Goal: Task Accomplishment & Management: Manage account settings

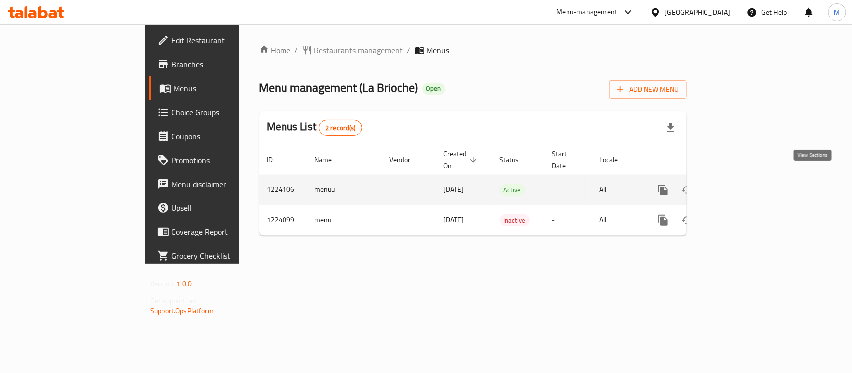
click at [740, 186] on icon "enhanced table" at bounding box center [735, 190] width 9 height 9
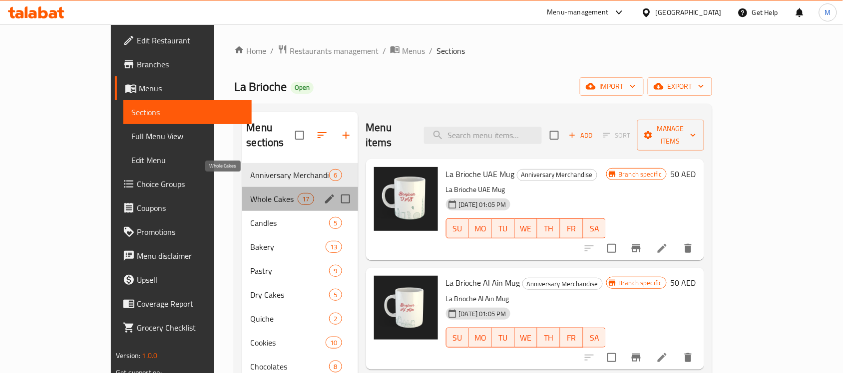
click at [263, 193] on span "Whole Cakes" at bounding box center [273, 199] width 47 height 12
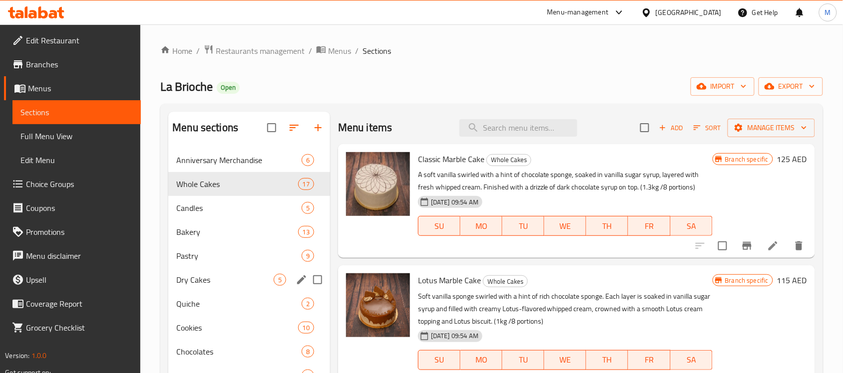
click at [238, 288] on div "Dry Cakes 5" at bounding box center [249, 280] width 162 height 24
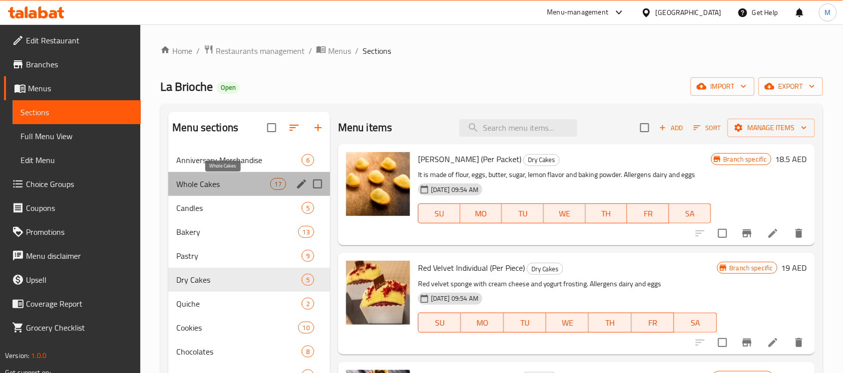
click at [240, 189] on span "Whole Cakes" at bounding box center [222, 184] width 93 height 12
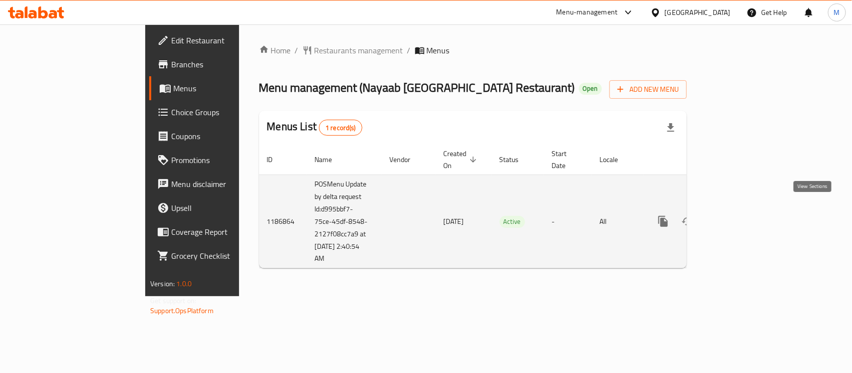
click at [741, 216] on icon "enhanced table" at bounding box center [735, 222] width 12 height 12
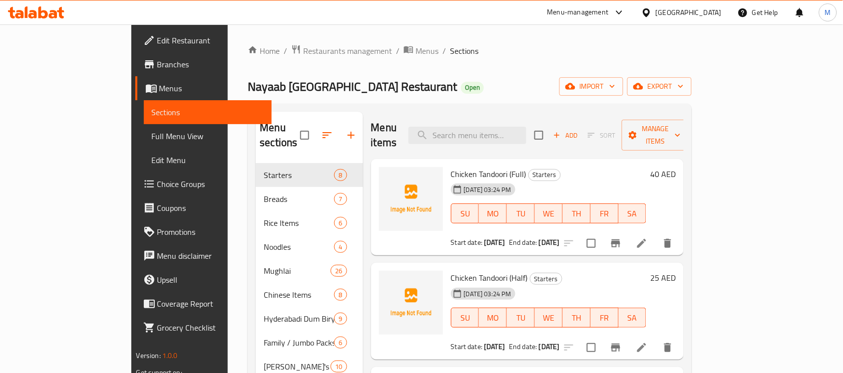
click at [691, 76] on div "Home / Restaurants management / Menus / Sections Nayaab [GEOGRAPHIC_DATA] Resta…" at bounding box center [470, 268] width 444 height 449
click at [683, 87] on span "export" at bounding box center [659, 86] width 48 height 12
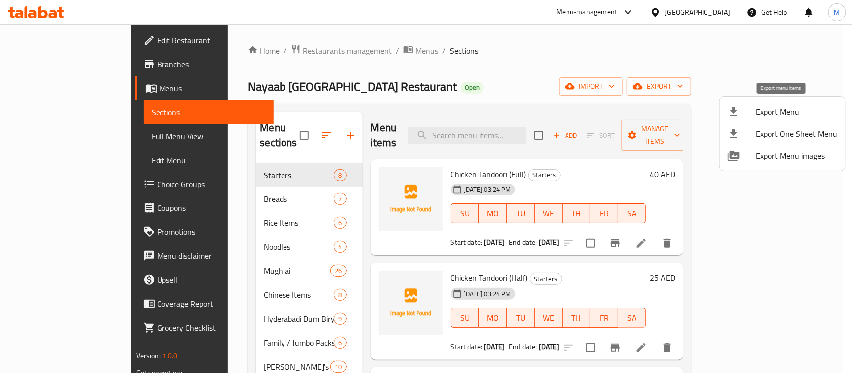
click at [775, 111] on span "Export Menu" at bounding box center [796, 112] width 81 height 12
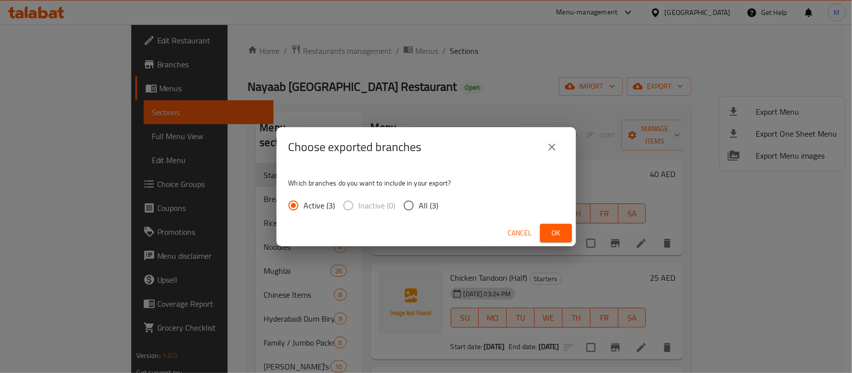
click at [555, 232] on span "Ok" at bounding box center [556, 233] width 16 height 12
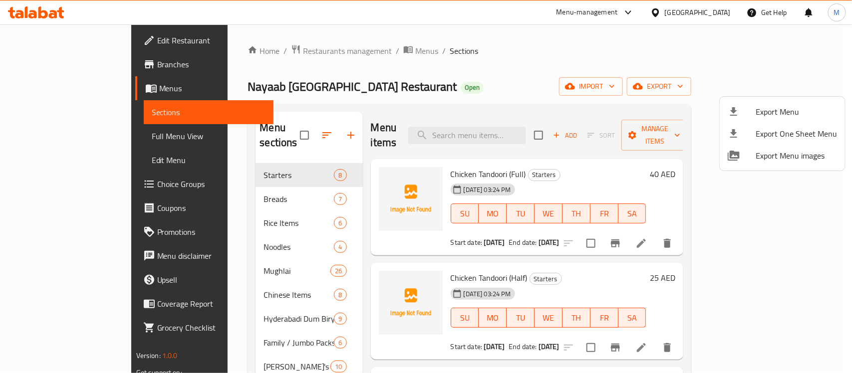
click at [80, 186] on div at bounding box center [426, 186] width 852 height 373
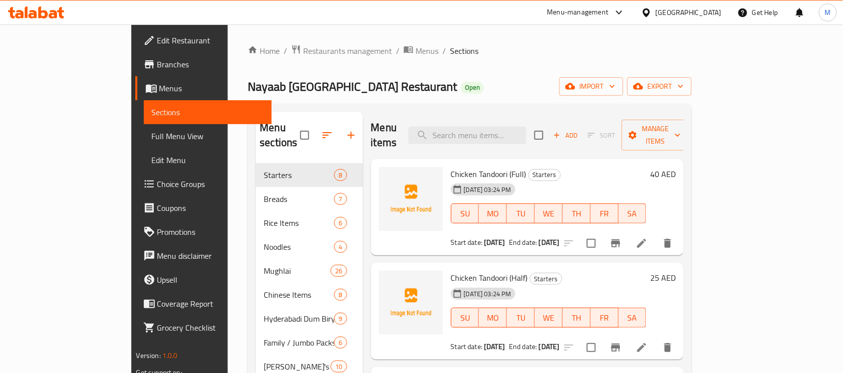
click at [157, 181] on span "Choice Groups" at bounding box center [210, 184] width 107 height 12
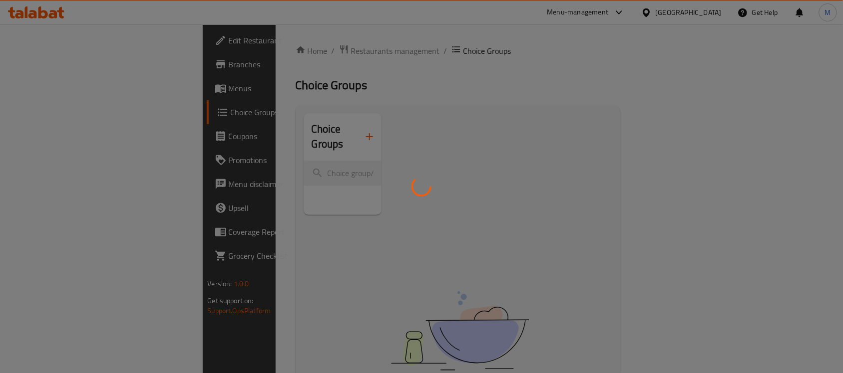
click at [458, 86] on div at bounding box center [421, 186] width 843 height 373
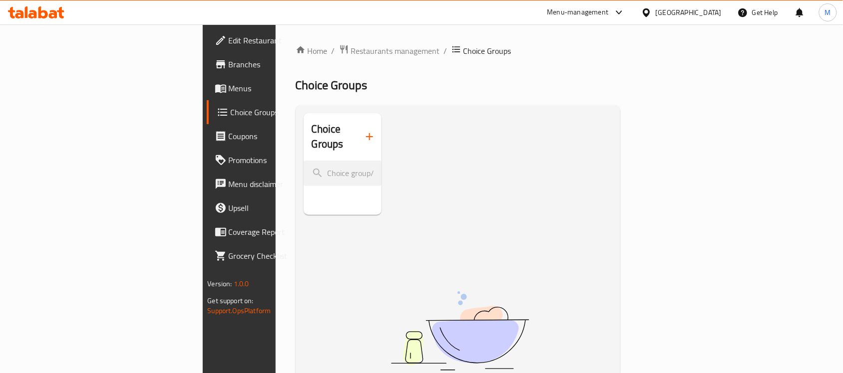
click at [229, 86] on span "Menus" at bounding box center [282, 88] width 107 height 12
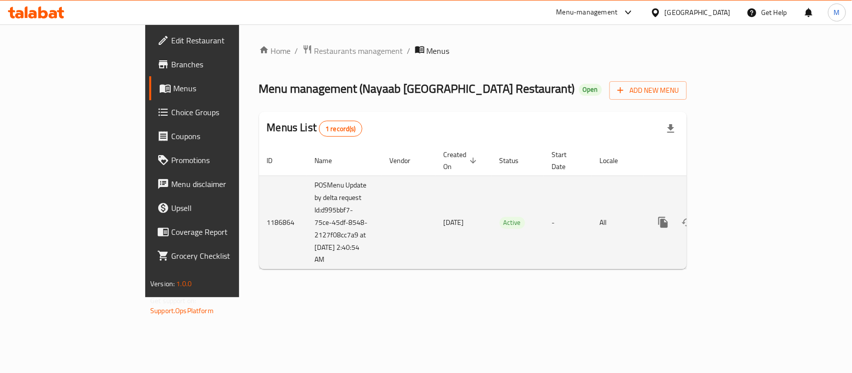
click at [741, 217] on icon "enhanced table" at bounding box center [735, 223] width 12 height 12
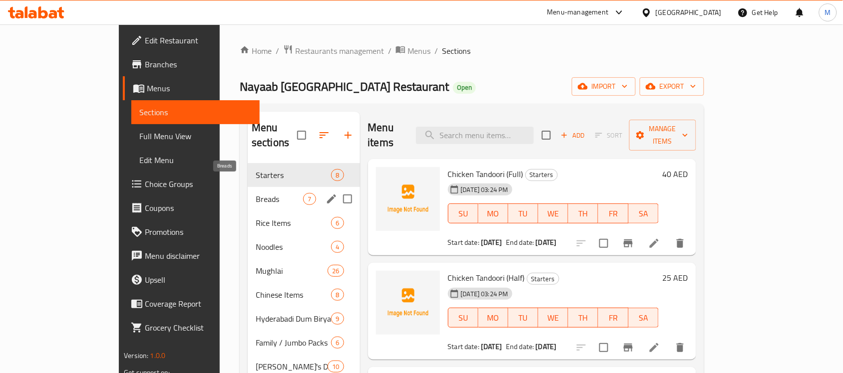
click at [256, 193] on span "Breads" at bounding box center [279, 199] width 47 height 12
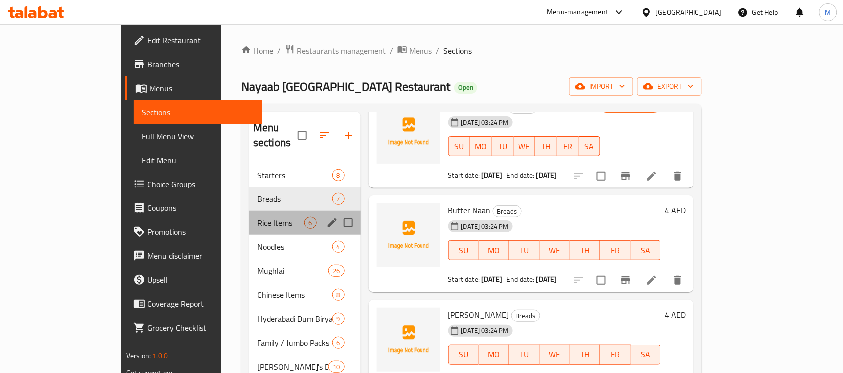
click at [266, 218] on div "Rice Items 6" at bounding box center [304, 223] width 111 height 24
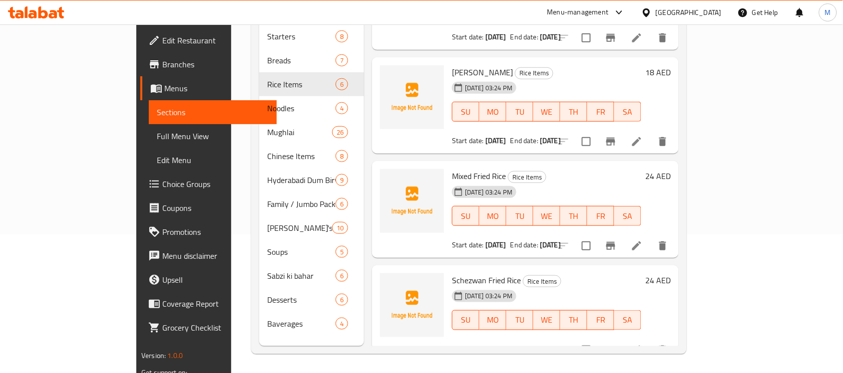
scroll to position [140, 0]
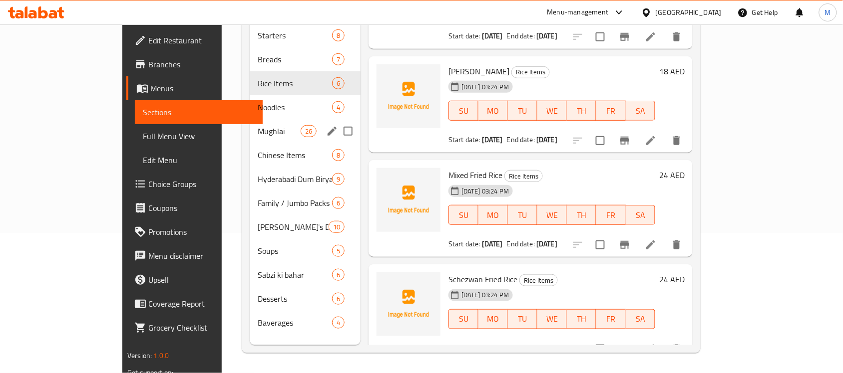
click at [258, 125] on span "Mughlai" at bounding box center [279, 131] width 42 height 12
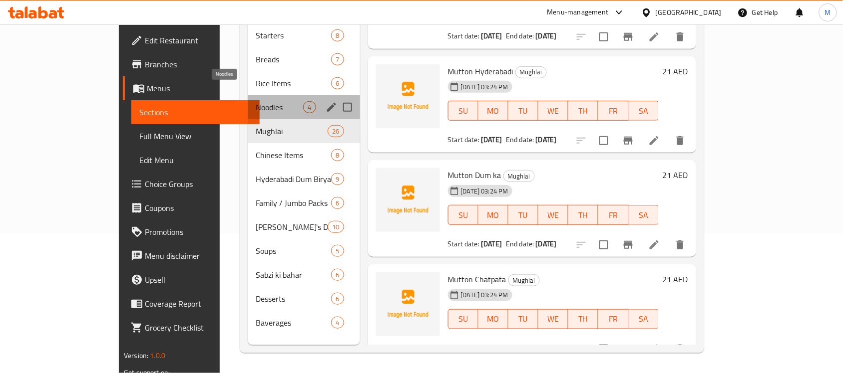
click at [256, 101] on span "Noodles" at bounding box center [279, 107] width 47 height 12
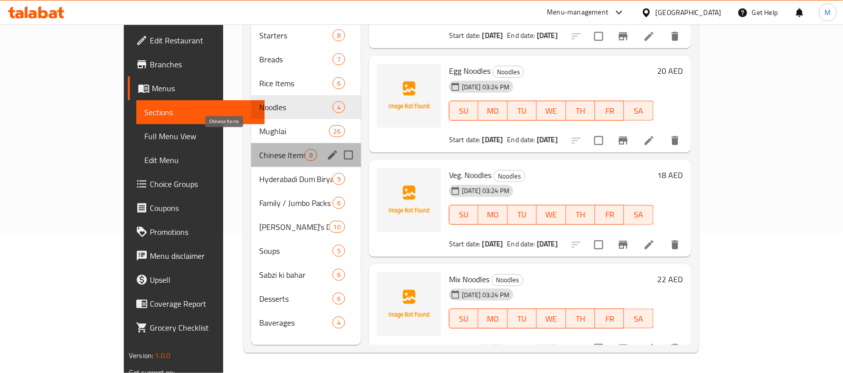
click at [259, 149] on span "Chinese Items" at bounding box center [281, 155] width 45 height 12
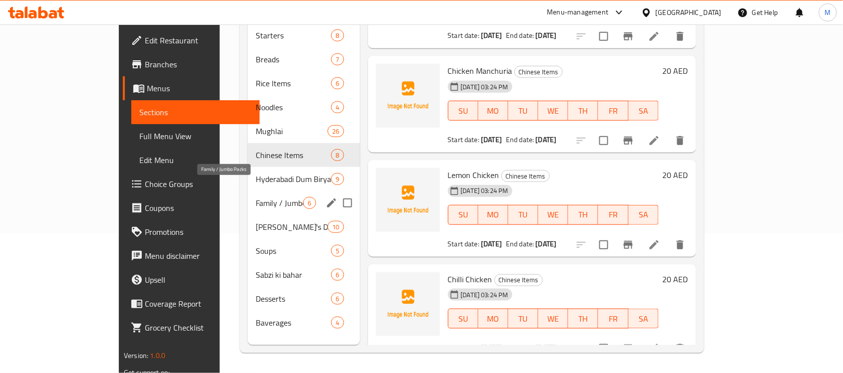
click at [248, 197] on div "Family / Jumbo Packs 6" at bounding box center [304, 203] width 112 height 24
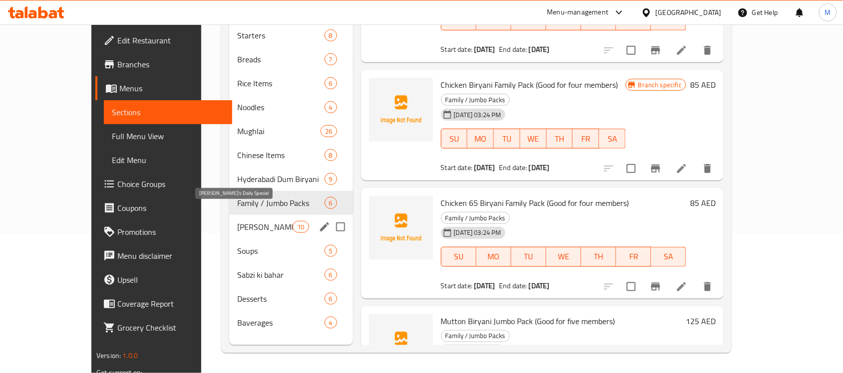
click at [243, 221] on span "[PERSON_NAME]'s Daily Special" at bounding box center [264, 227] width 55 height 12
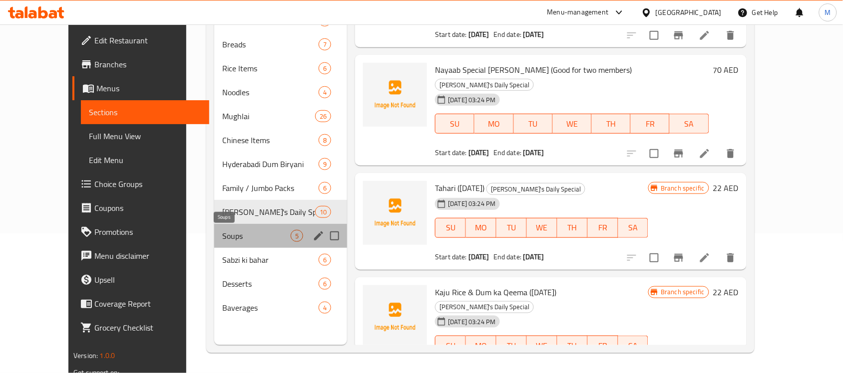
click at [245, 235] on span "Soups" at bounding box center [256, 236] width 68 height 12
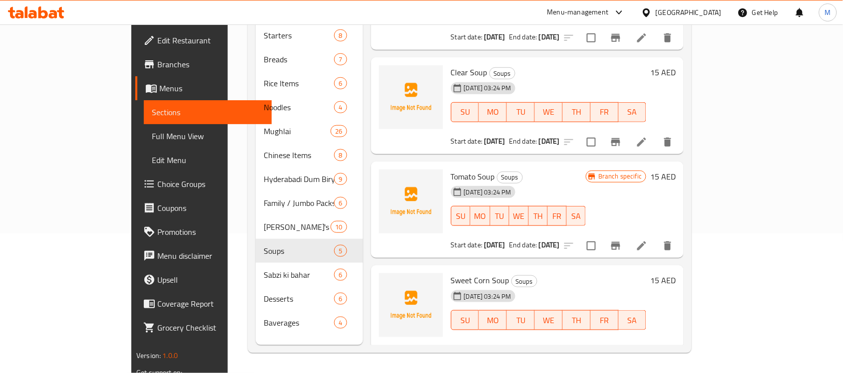
scroll to position [171, 0]
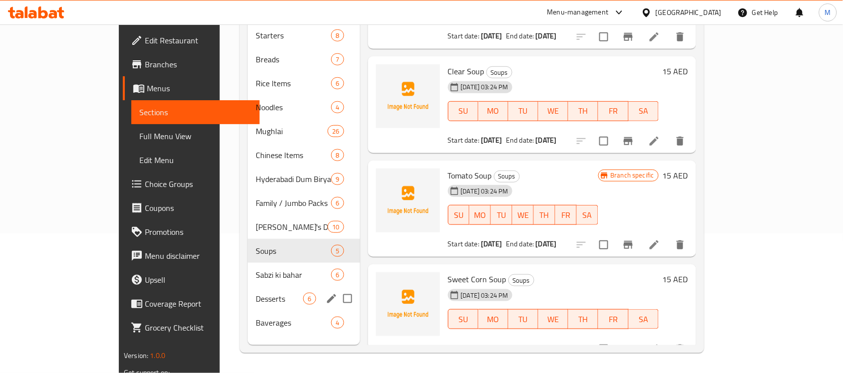
click at [248, 287] on div "Desserts 6" at bounding box center [304, 299] width 112 height 24
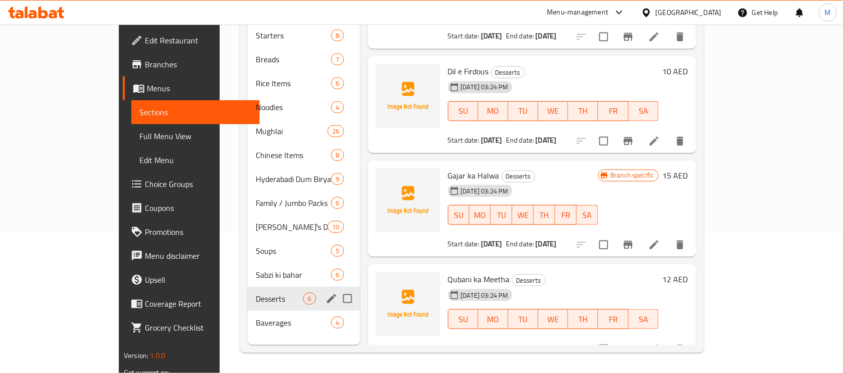
click at [256, 269] on span "Sabzi ki bahar" at bounding box center [293, 275] width 75 height 12
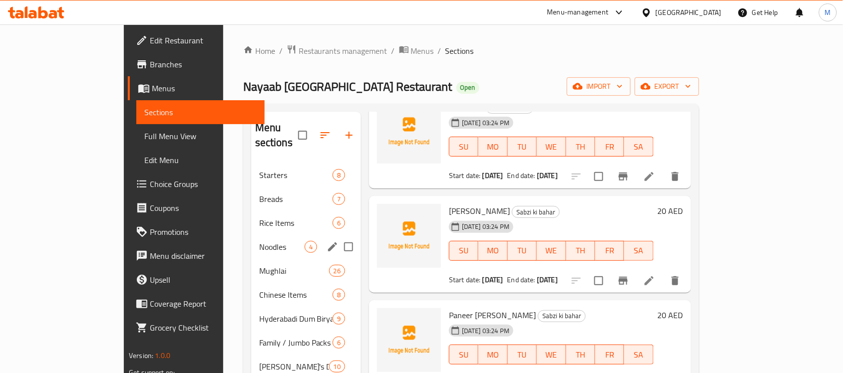
click at [251, 235] on div "Noodles 4" at bounding box center [306, 247] width 110 height 24
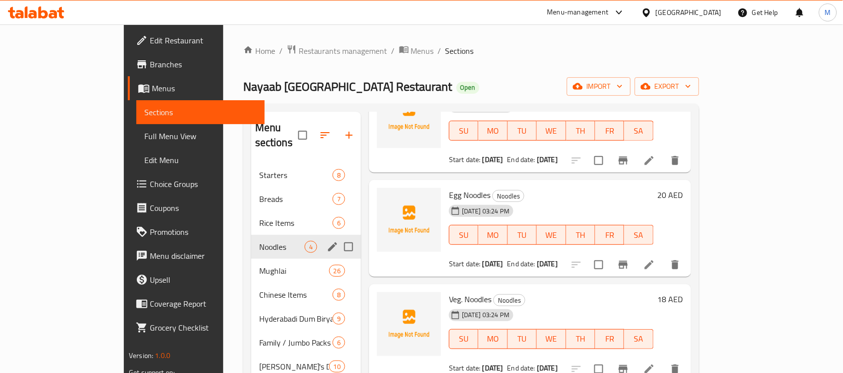
scroll to position [67, 0]
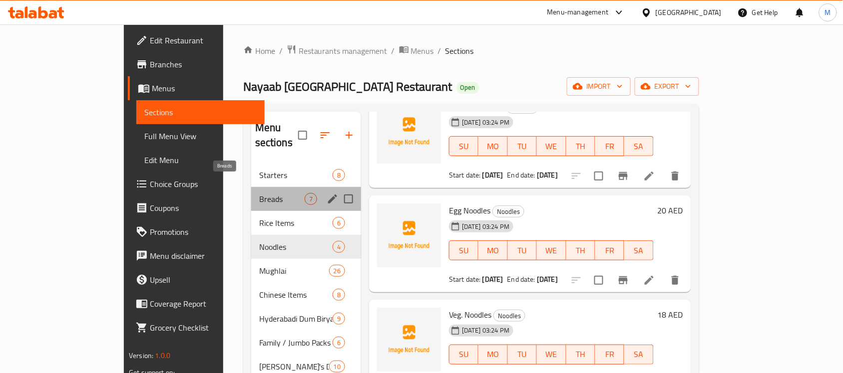
click at [259, 193] on span "Breads" at bounding box center [281, 199] width 45 height 12
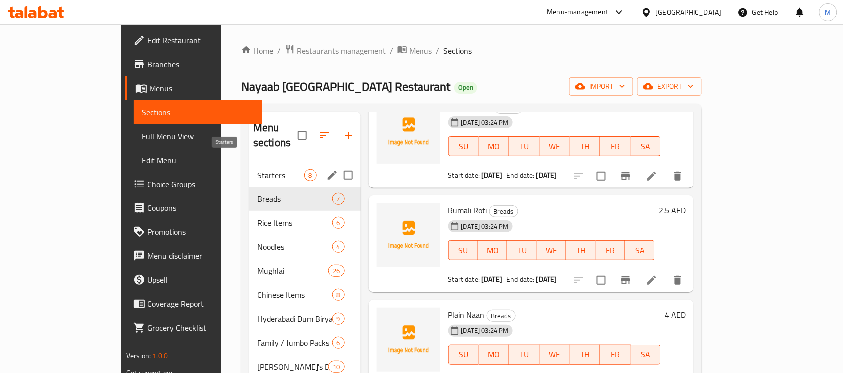
click at [257, 169] on span "Starters" at bounding box center [280, 175] width 46 height 12
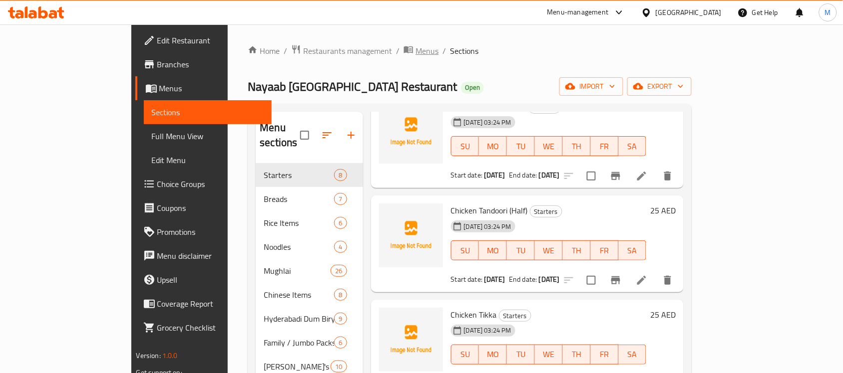
drag, startPoint x: 335, startPoint y: 41, endPoint x: 334, endPoint y: 53, distance: 12.0
click at [335, 48] on div "Home / Restaurants management / Menus / Sections Nayaab [GEOGRAPHIC_DATA] Resta…" at bounding box center [470, 268] width 484 height 489
click at [157, 189] on span "Choice Groups" at bounding box center [210, 184] width 107 height 12
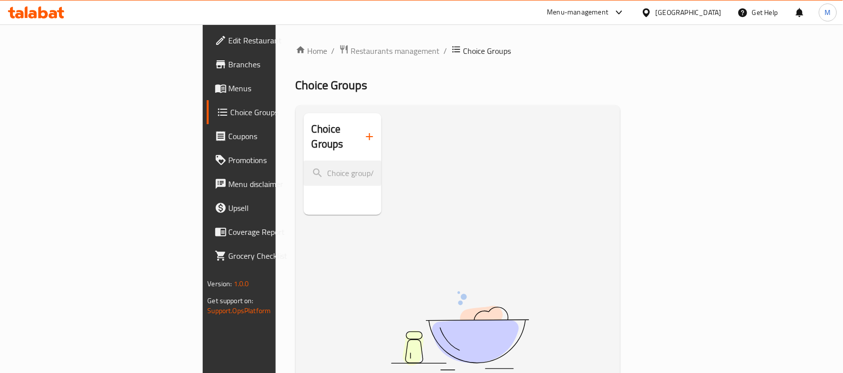
click at [322, 42] on div "Home / Restaurants management / Choice Groups Choice Groups Choice Groups No It…" at bounding box center [458, 269] width 365 height 490
click at [229, 88] on span "Menus" at bounding box center [282, 88] width 107 height 12
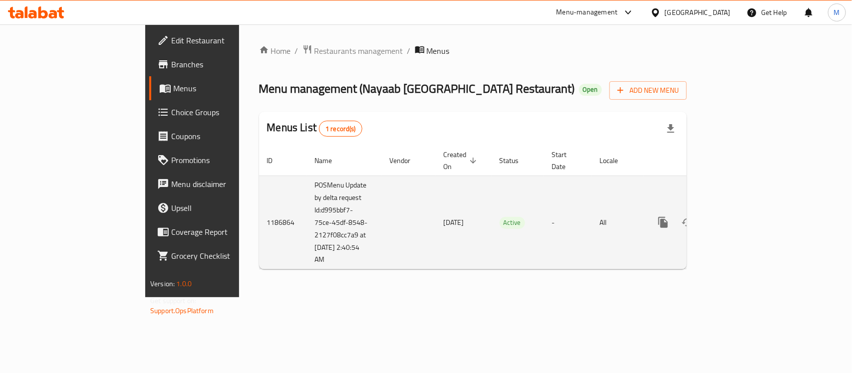
click at [740, 218] on icon "enhanced table" at bounding box center [735, 222] width 9 height 9
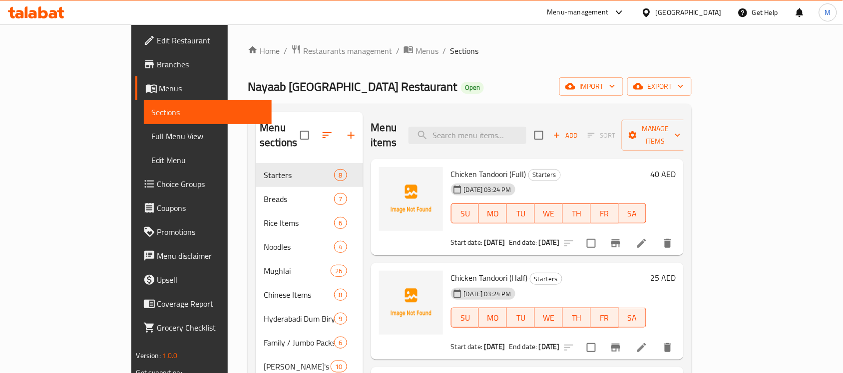
scroll to position [62, 0]
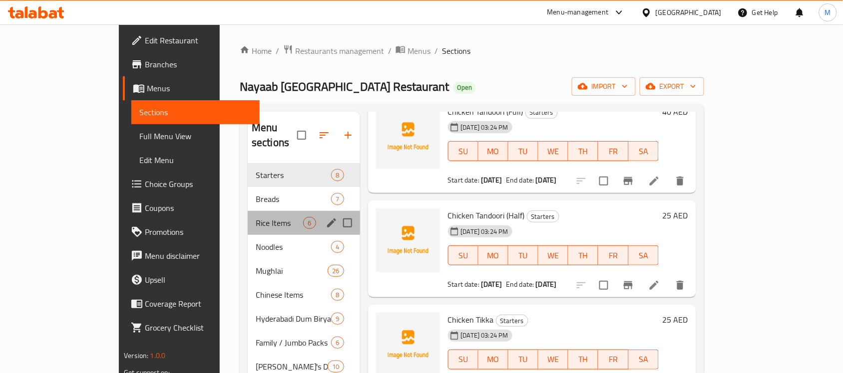
click at [248, 211] on div "Rice Items 6" at bounding box center [304, 223] width 112 height 24
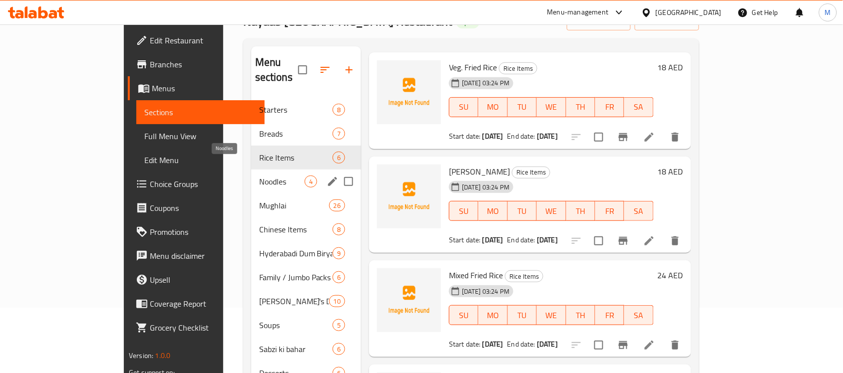
scroll to position [140, 0]
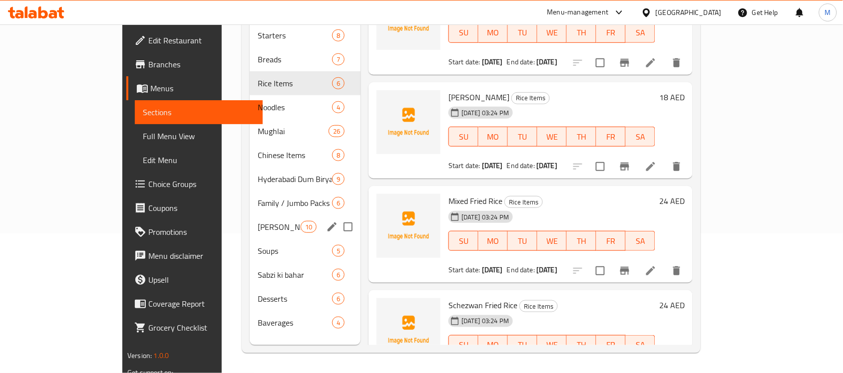
click at [250, 218] on div "[PERSON_NAME]'s Daily Special 10" at bounding box center [305, 227] width 111 height 24
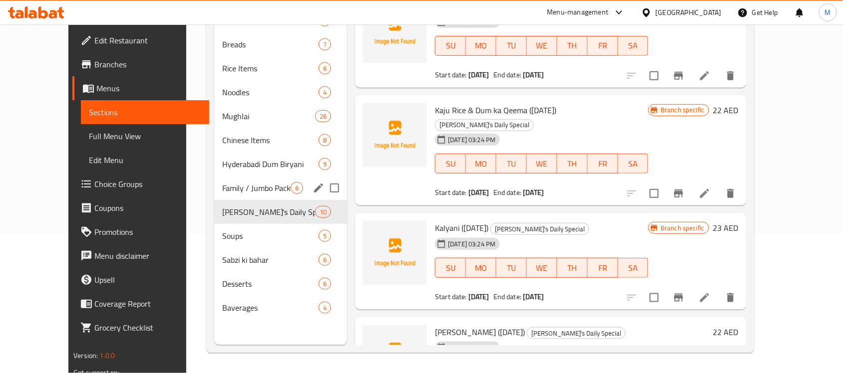
click at [233, 171] on div "Hyderabadi Dum Biryani 9" at bounding box center [280, 164] width 133 height 24
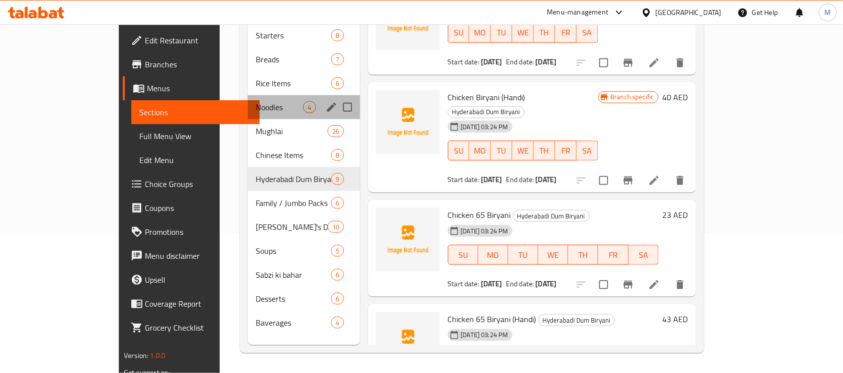
click at [248, 99] on div "Noodles 4" at bounding box center [304, 107] width 112 height 24
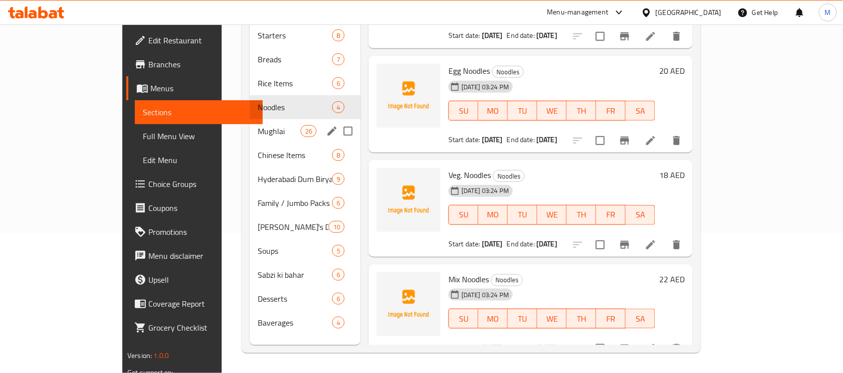
click at [258, 125] on span "Mughlai" at bounding box center [279, 131] width 42 height 12
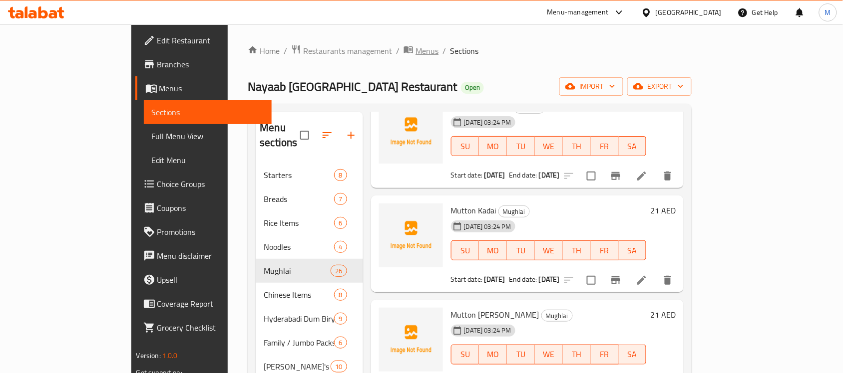
click at [415, 50] on span "Menus" at bounding box center [426, 51] width 23 height 12
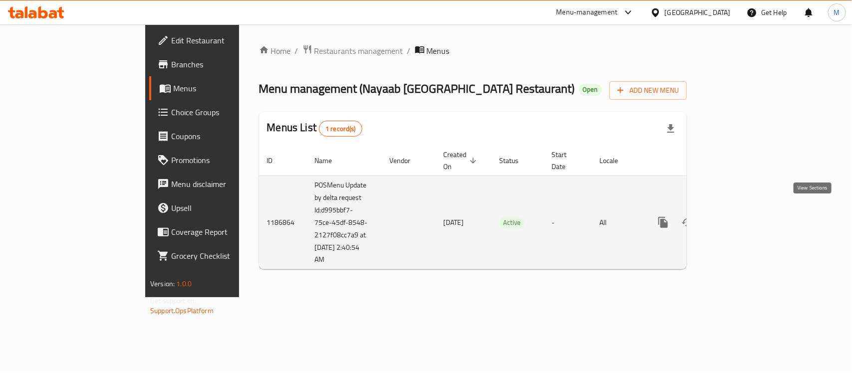
click at [740, 218] on icon "enhanced table" at bounding box center [735, 222] width 9 height 9
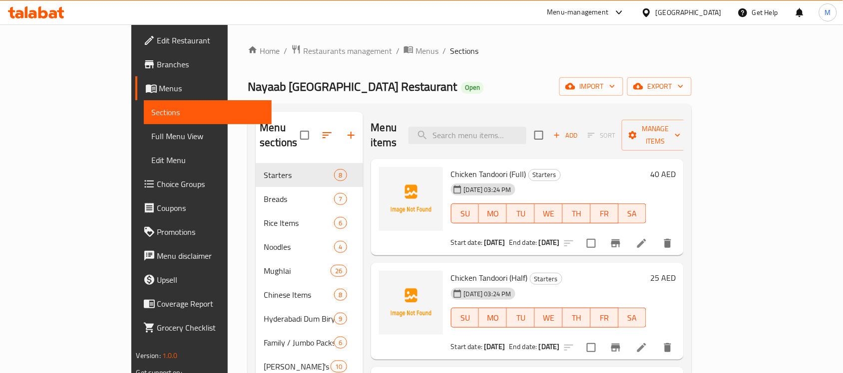
click at [157, 38] on span "Edit Restaurant" at bounding box center [210, 40] width 107 height 12
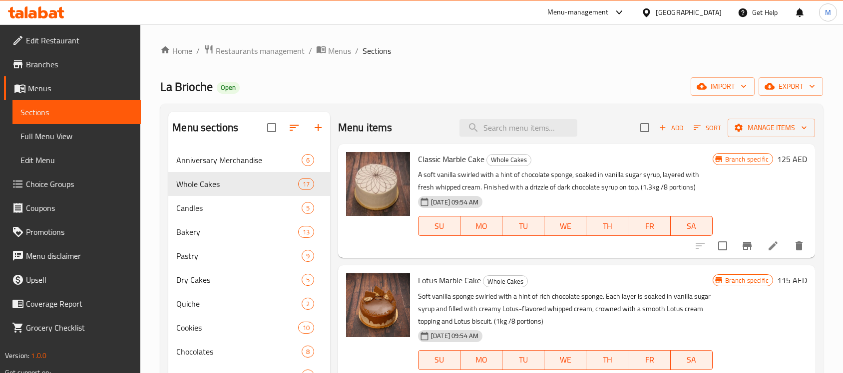
click at [298, 37] on div "Home / Restaurants management / Menus / Sections La Brioche Open import export …" at bounding box center [491, 268] width 702 height 489
click at [265, 57] on span "Restaurants management" at bounding box center [260, 51] width 89 height 12
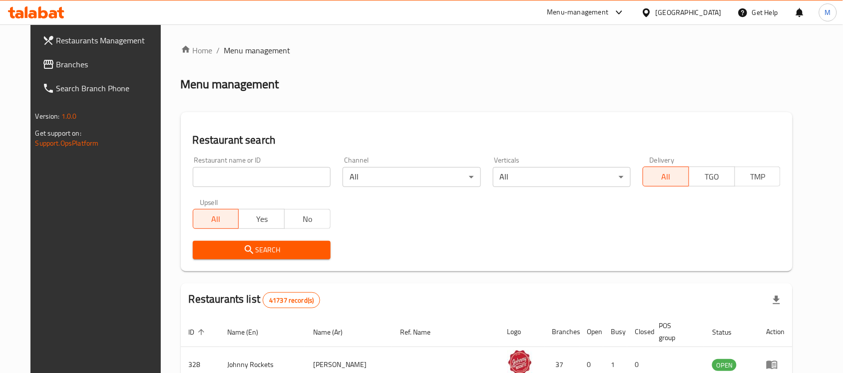
click at [314, 163] on div "Restaurant name or ID Restaurant name or ID" at bounding box center [262, 172] width 138 height 30
click at [286, 180] on input "search" at bounding box center [262, 177] width 138 height 20
paste input "Amritsar restaurant"
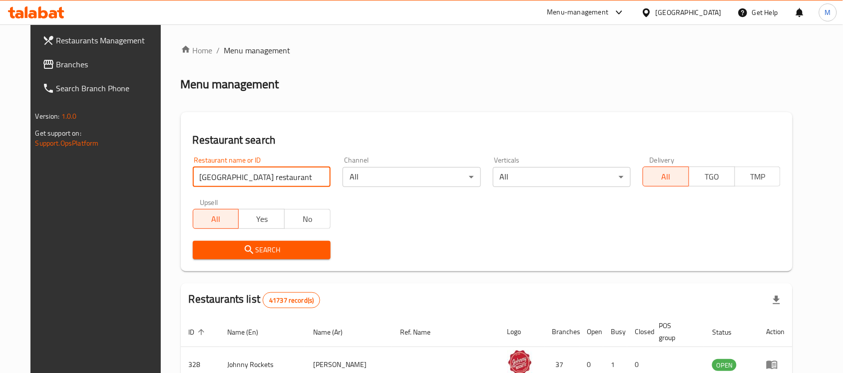
click button "Search" at bounding box center [262, 250] width 138 height 18
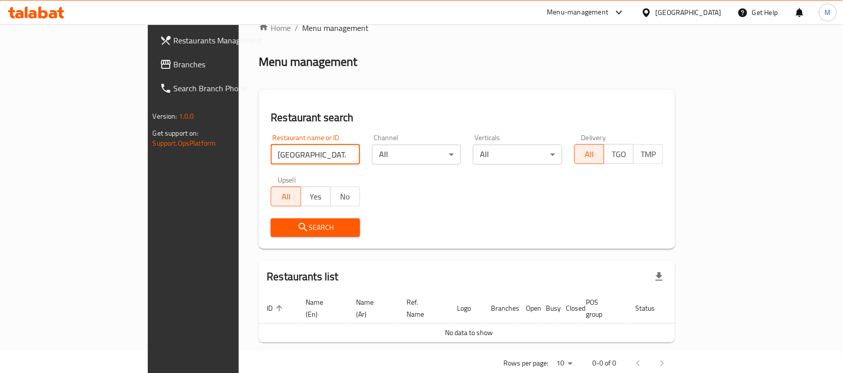
scroll to position [34, 0]
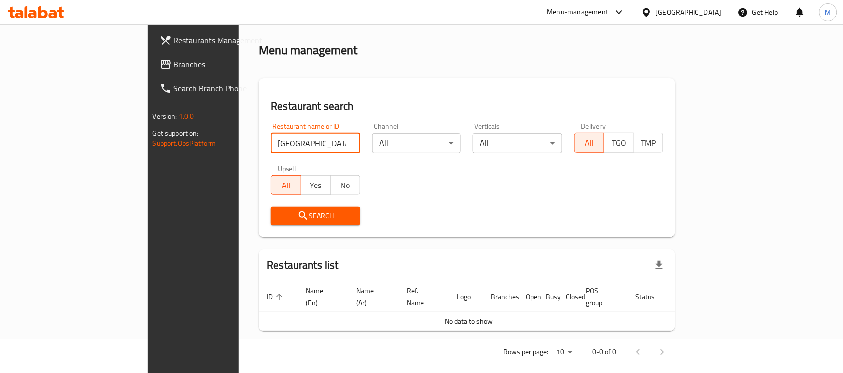
click at [271, 145] on input "Amritsar restaurant" at bounding box center [315, 143] width 89 height 20
click button "Search" at bounding box center [315, 216] width 89 height 18
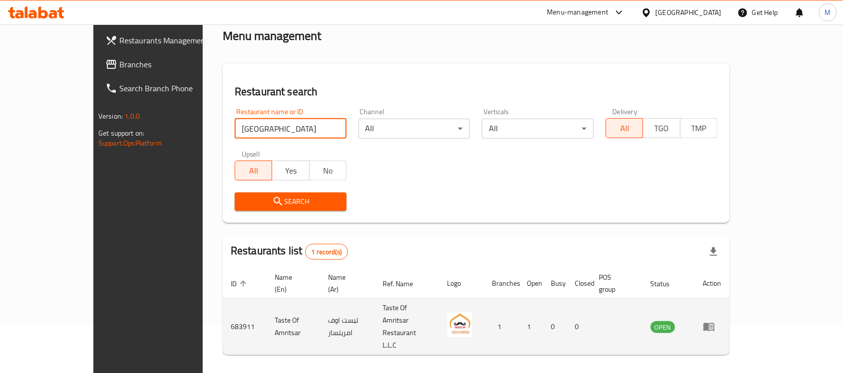
scroll to position [52, 0]
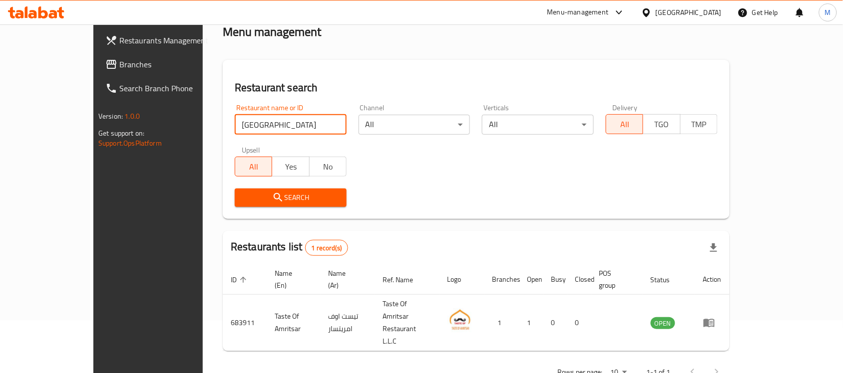
click at [235, 126] on input "Amritsar" at bounding box center [291, 125] width 112 height 20
type input "Amritsr"
click button "Search" at bounding box center [291, 198] width 112 height 18
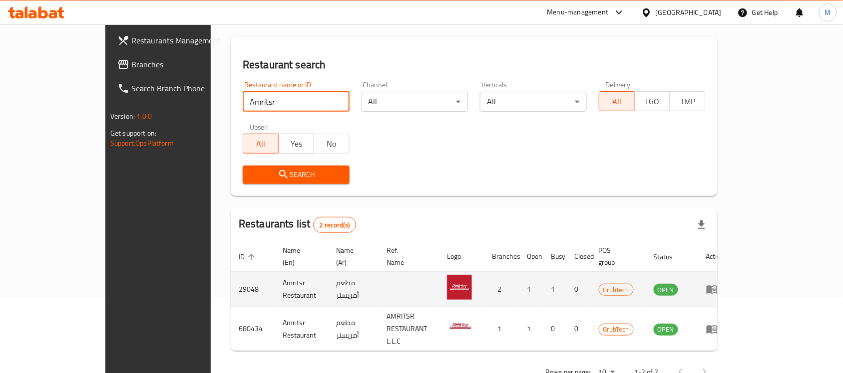
scroll to position [88, 0]
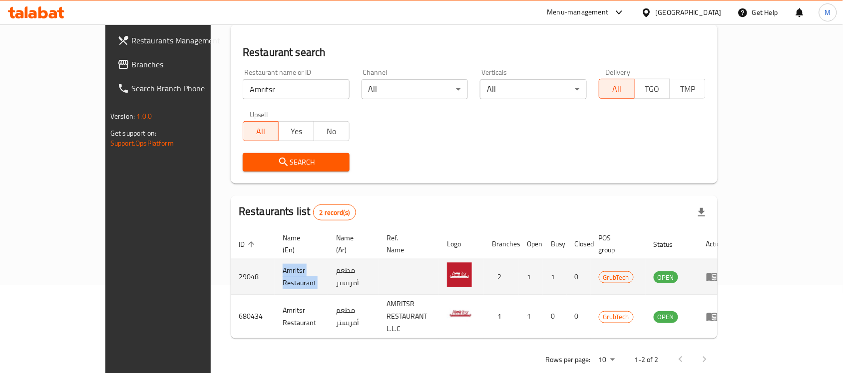
drag, startPoint x: 201, startPoint y: 268, endPoint x: 291, endPoint y: 269, distance: 89.9
click at [291, 269] on tr "29048 Amritsr Restaurant مطعم أمريستر 2 1 1 0 GrubTech OPEN" at bounding box center [482, 277] width 502 height 35
click at [385, 262] on td "enhanced table" at bounding box center [408, 277] width 60 height 35
click at [231, 266] on td "29048" at bounding box center [253, 277] width 44 height 35
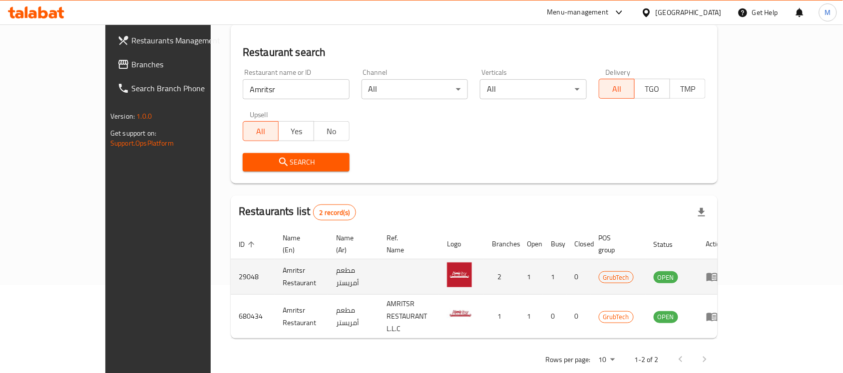
click at [287, 267] on td "Amritsr Restaurant" at bounding box center [301, 277] width 53 height 35
click at [717, 274] on icon "enhanced table" at bounding box center [711, 278] width 11 height 8
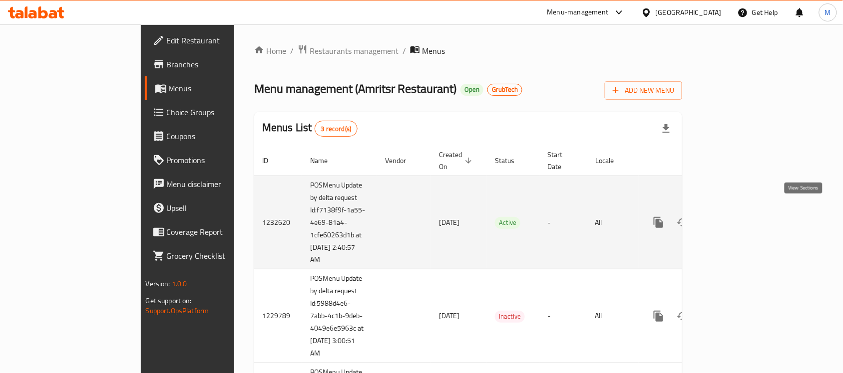
click at [736, 217] on icon "enhanced table" at bounding box center [730, 223] width 12 height 12
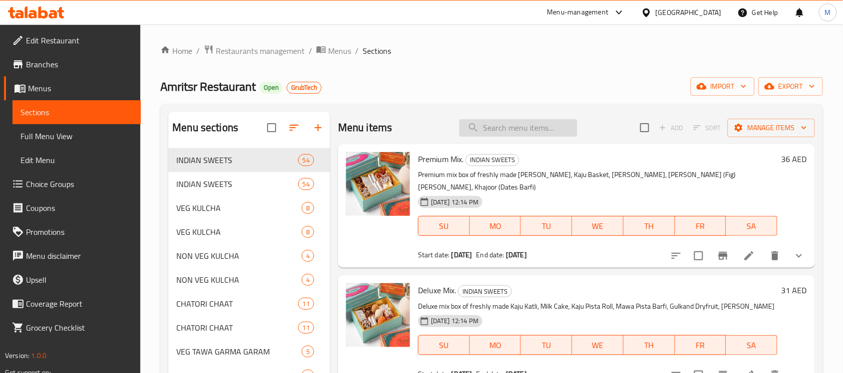
click at [558, 130] on input "search" at bounding box center [518, 127] width 118 height 17
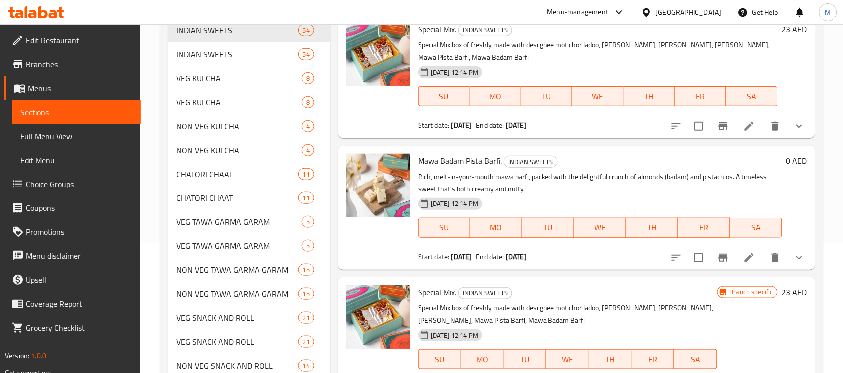
scroll to position [62, 0]
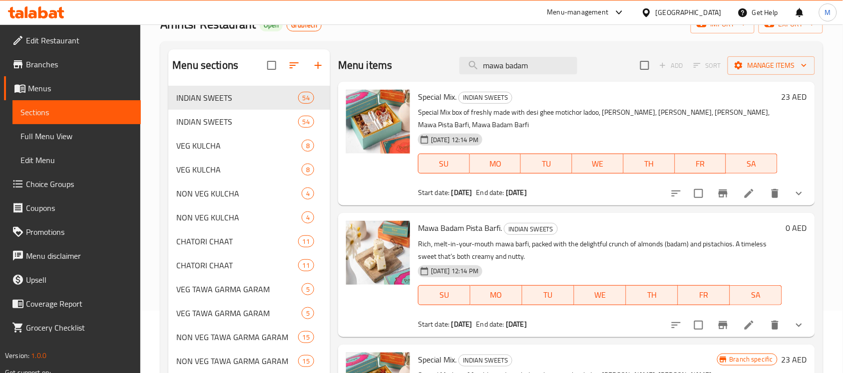
type input "mawa badam"
click at [802, 330] on icon "show more" at bounding box center [799, 325] width 12 height 12
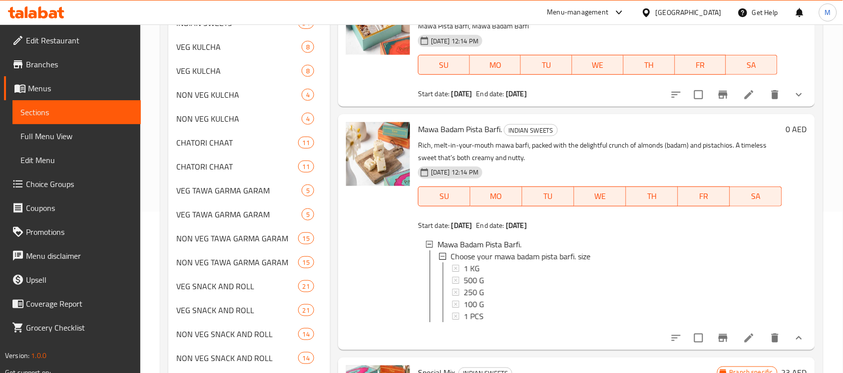
scroll to position [250, 0]
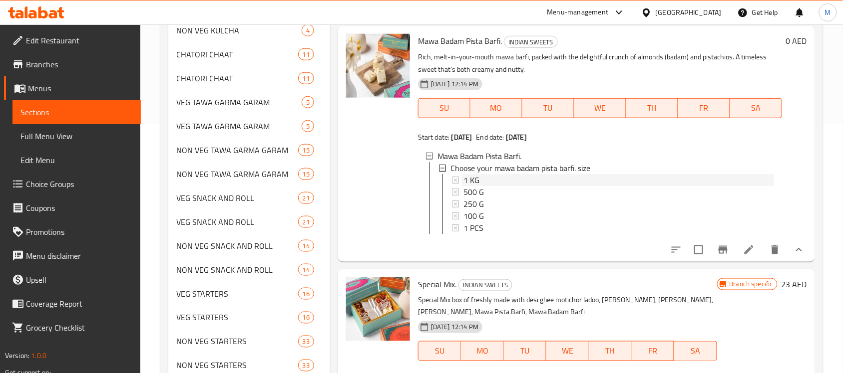
click at [487, 176] on div "1 KG" at bounding box center [618, 180] width 310 height 12
click at [493, 193] on div "500 G" at bounding box center [618, 192] width 310 height 12
click at [486, 205] on div "250 G" at bounding box center [618, 204] width 310 height 12
click at [495, 215] on div "100 G" at bounding box center [618, 216] width 310 height 12
click at [497, 228] on div "1 PCS" at bounding box center [618, 228] width 310 height 12
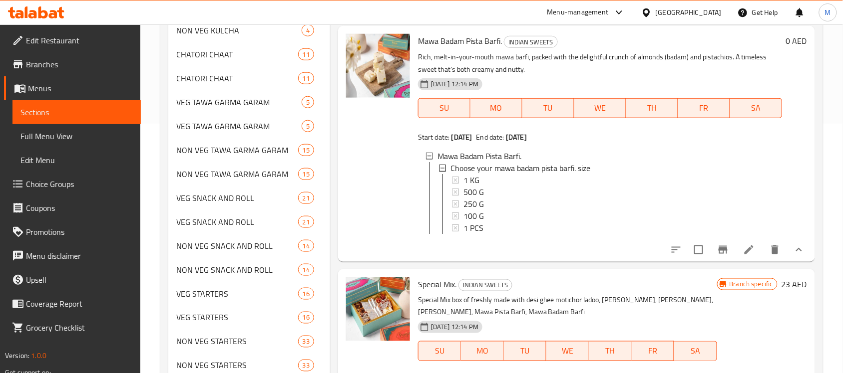
click at [503, 228] on div "1 PCS" at bounding box center [618, 228] width 310 height 12
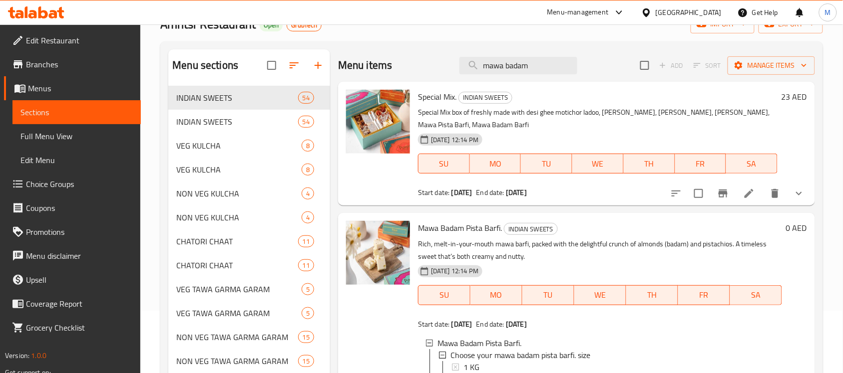
scroll to position [0, 0]
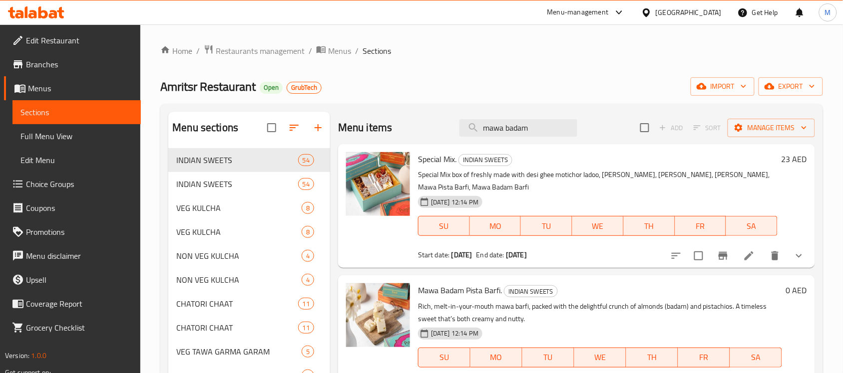
click at [193, 83] on span "Amritsr Restaurant" at bounding box center [207, 86] width 95 height 22
copy span "Amritsr Restaurant"
click at [567, 155] on h6 "Special Mix. INDIAN SWEETS" at bounding box center [597, 159] width 359 height 14
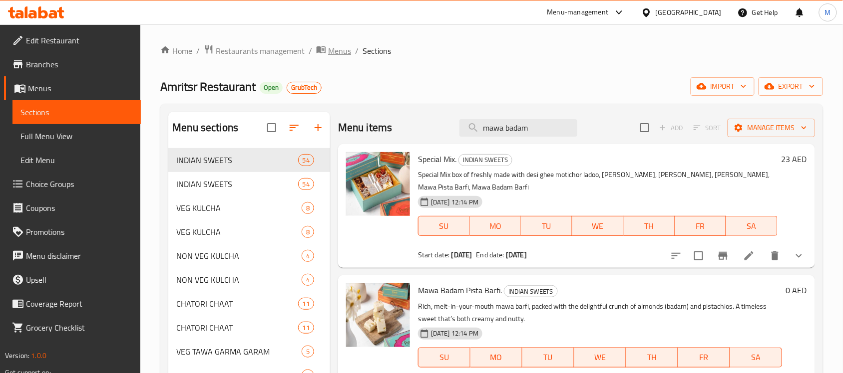
click at [328, 53] on span "Menus" at bounding box center [339, 51] width 23 height 12
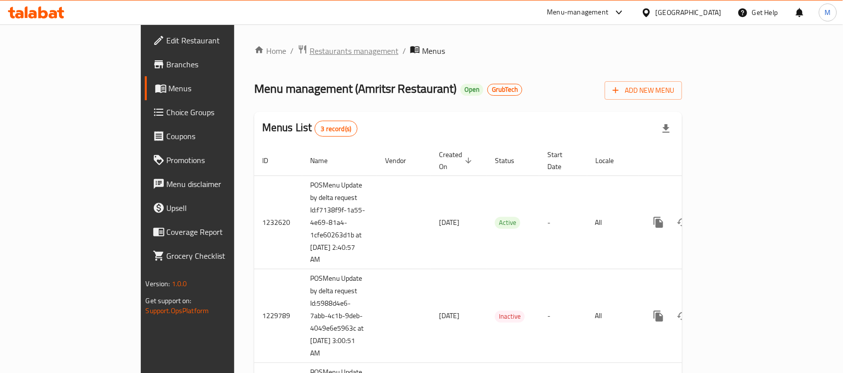
click at [309, 54] on span "Restaurants management" at bounding box center [353, 51] width 89 height 12
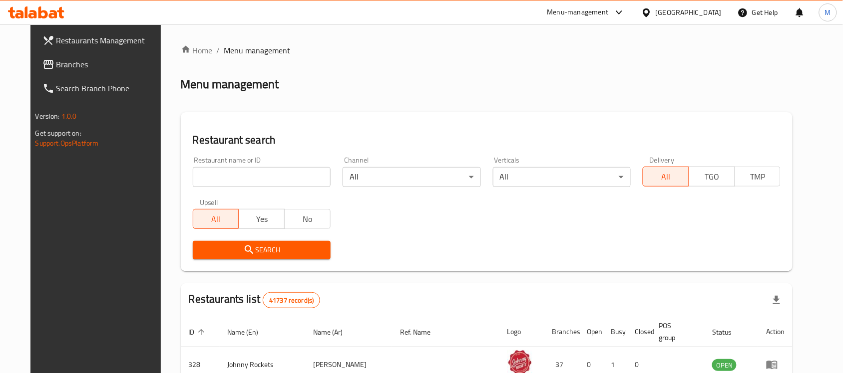
click at [258, 175] on input "search" at bounding box center [262, 177] width 138 height 20
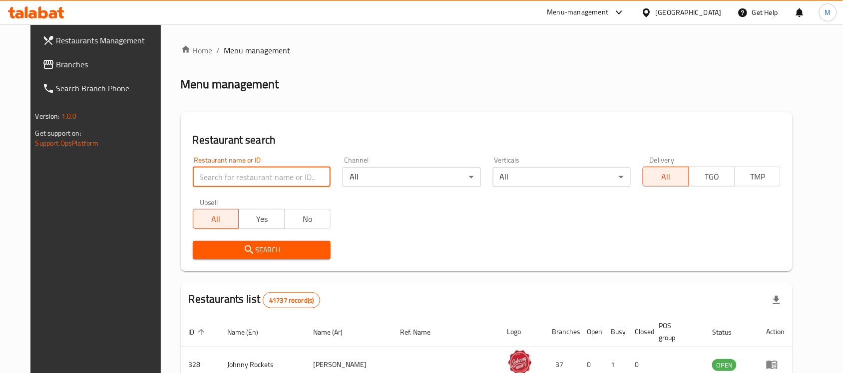
click at [211, 185] on input "search" at bounding box center [262, 177] width 138 height 20
paste input "706623"
type input "706623"
click button "Search" at bounding box center [262, 250] width 138 height 18
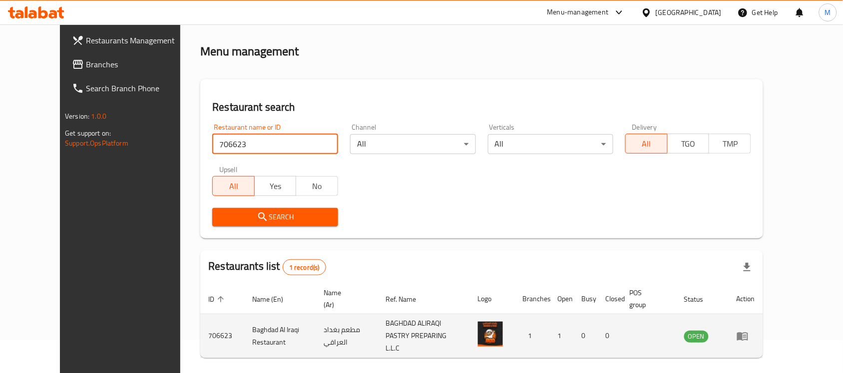
scroll to position [63, 0]
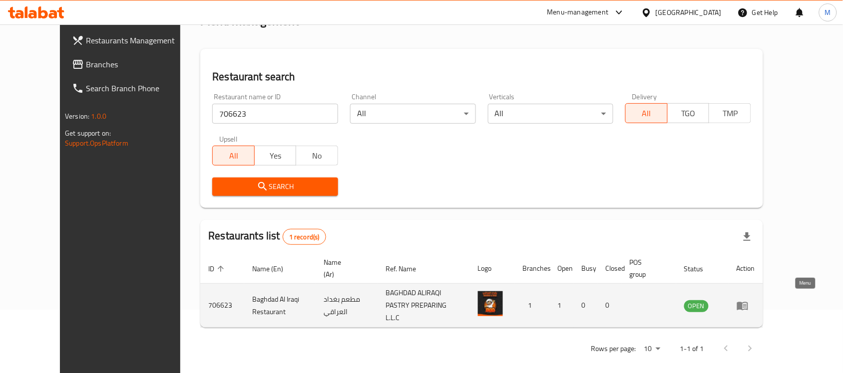
click at [748, 305] on icon "enhanced table" at bounding box center [742, 306] width 11 height 8
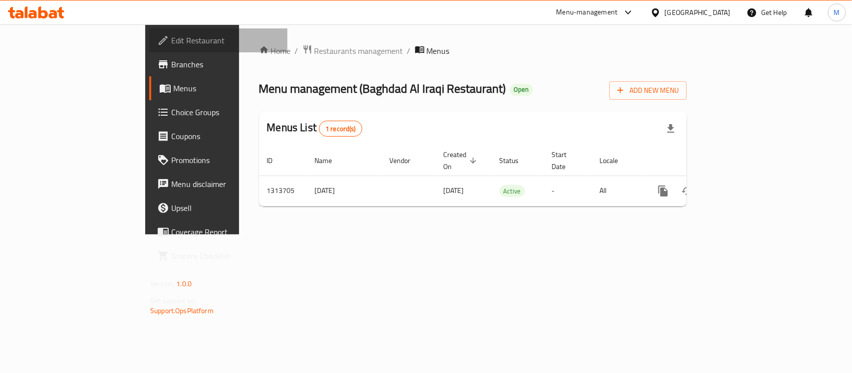
click at [171, 42] on span "Edit Restaurant" at bounding box center [225, 40] width 108 height 12
